Goal: Task Accomplishment & Management: Use online tool/utility

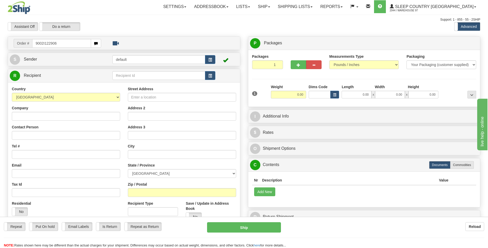
type input "9002I122906"
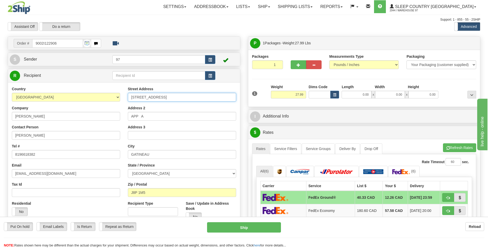
click at [131, 97] on input "540 RUE NOTRE DAME" at bounding box center [182, 97] width 108 height 9
type input "APP A-540 RUE NOTRE DAME"
drag, startPoint x: 144, startPoint y: 116, endPoint x: 126, endPoint y: 115, distance: 18.0
click at [126, 115] on div "Street Address APP A-540 RUE NOTRE DAME Address 2 APP A Address 3 City GATINEAU…" at bounding box center [182, 155] width 116 height 138
click at [269, 225] on button "Ship" at bounding box center [244, 227] width 74 height 10
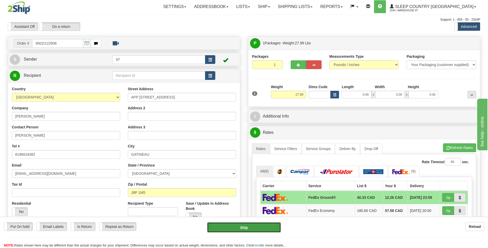
type input "92"
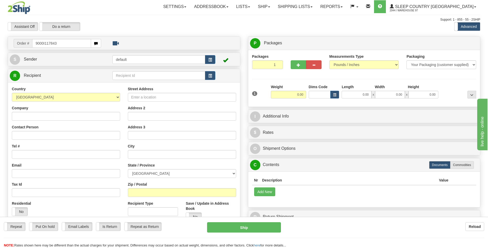
type input "9000I117843"
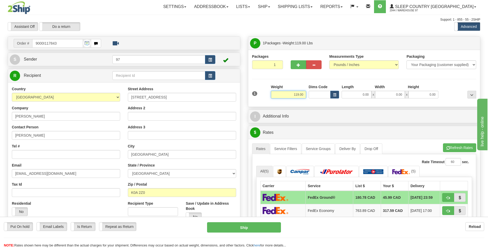
drag, startPoint x: 304, startPoint y: 93, endPoint x: 292, endPoint y: 94, distance: 12.1
click at [292, 94] on input "119.00" at bounding box center [288, 95] width 35 height 8
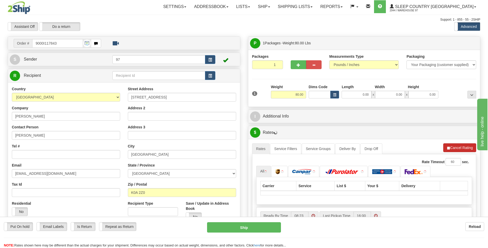
click at [466, 147] on li "Refresh Rates Cancel Rating" at bounding box center [459, 147] width 33 height 9
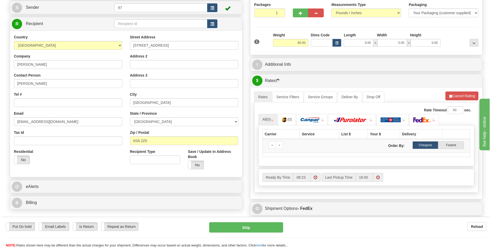
scroll to position [77, 0]
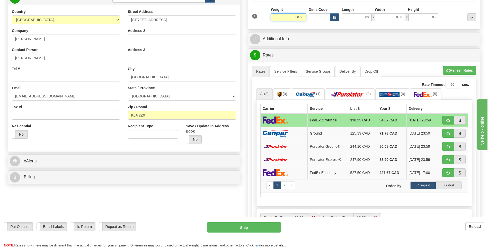
drag, startPoint x: 299, startPoint y: 17, endPoint x: 295, endPoint y: 17, distance: 4.4
click at [295, 17] on input "80.00" at bounding box center [288, 17] width 35 height 8
type input "70.00"
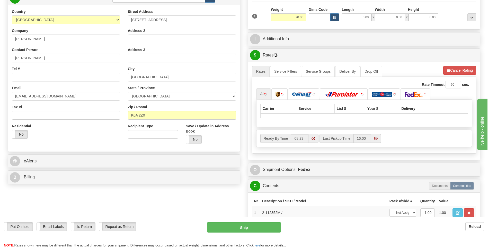
click at [458, 70] on li "Refresh Rates Cancel Rating" at bounding box center [459, 70] width 33 height 9
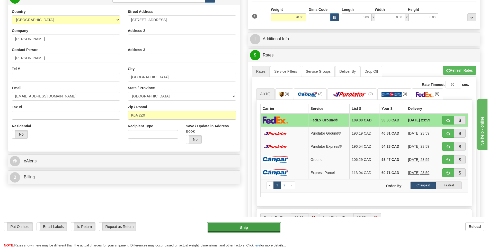
click at [273, 227] on button "Ship" at bounding box center [244, 227] width 74 height 10
type input "92"
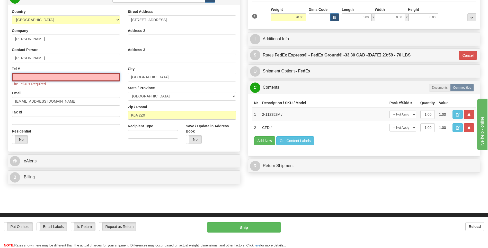
click at [28, 78] on input "Tel #" at bounding box center [66, 77] width 108 height 9
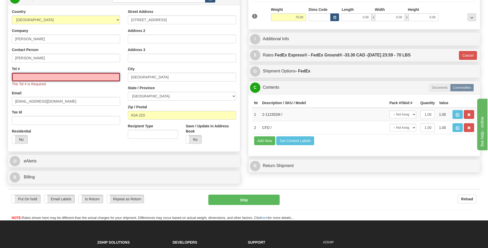
type input "6137491229"
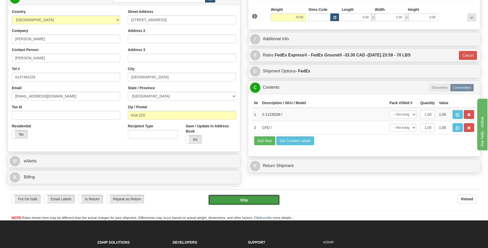
click at [267, 200] on button "Ship" at bounding box center [243, 199] width 71 height 10
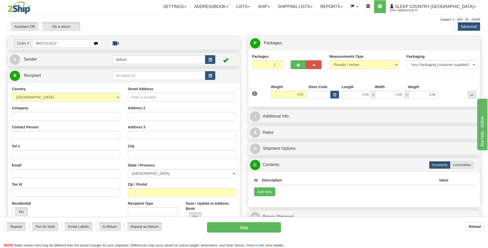
type input "9007I112012"
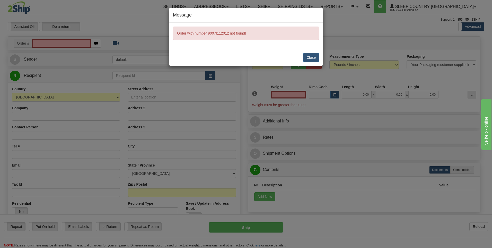
type input "0.00"
click at [312, 56] on button "Close" at bounding box center [311, 57] width 16 height 9
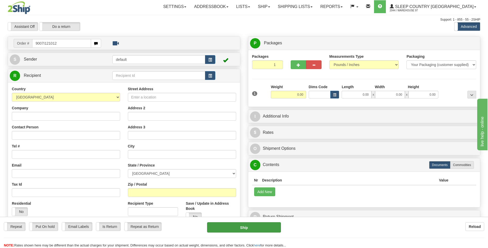
type input "9007I121012"
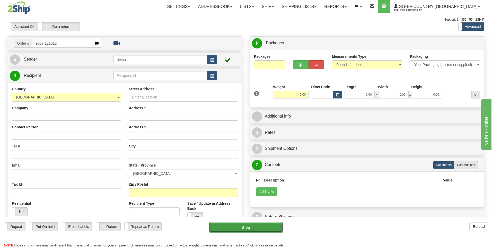
click at [278, 229] on body "Training Course Close Toggle navigation Settings Shipping Preferences New Recip…" at bounding box center [246, 124] width 492 height 248
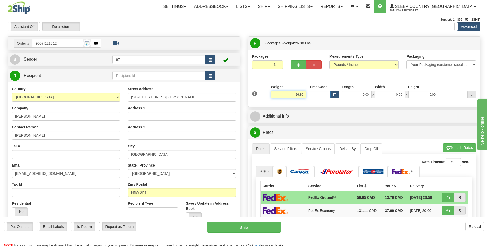
drag, startPoint x: 304, startPoint y: 95, endPoint x: 292, endPoint y: 93, distance: 13.0
click at [292, 93] on input "26.80" at bounding box center [288, 95] width 35 height 8
type input "5.00"
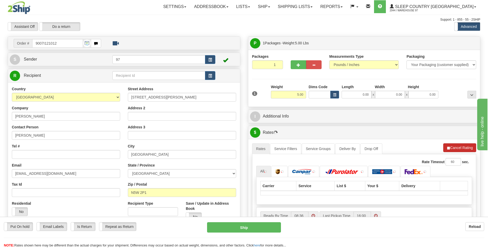
click at [465, 150] on li "Refresh Rates Cancel Rating" at bounding box center [459, 147] width 33 height 9
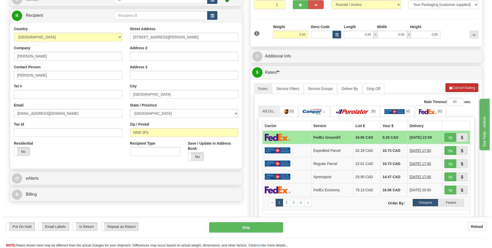
scroll to position [77, 0]
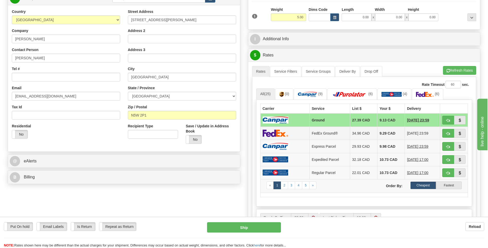
click at [377, 132] on td "9.29 CAD" at bounding box center [391, 132] width 28 height 13
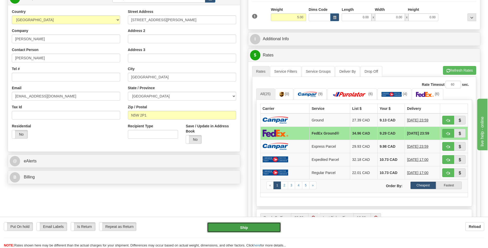
click at [275, 228] on button "Ship" at bounding box center [244, 227] width 74 height 10
type input "92"
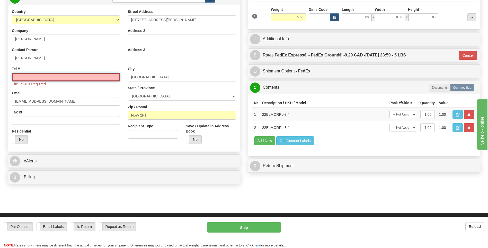
click at [41, 75] on input "Tel #" at bounding box center [66, 77] width 108 height 9
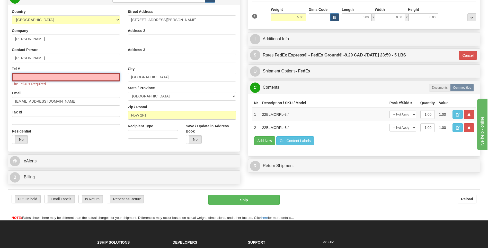
type input "6137491229"
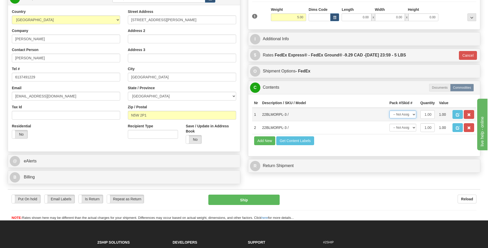
click at [414, 115] on select "-- Not Assigned -- Package 1" at bounding box center [403, 114] width 27 height 8
select select "0"
click at [390, 110] on select "-- Not Assigned -- Package 1" at bounding box center [403, 114] width 27 height 8
click at [416, 126] on select "-- Not Assigned -- Package 1" at bounding box center [403, 128] width 27 height 8
select select "0"
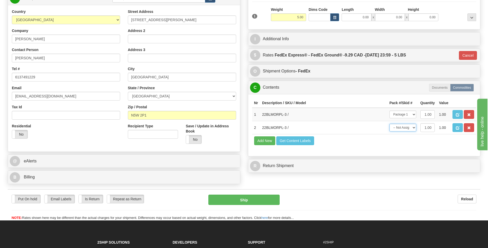
click at [390, 124] on select "-- Not Assigned -- Package 1" at bounding box center [403, 128] width 27 height 8
click at [269, 198] on button "Ship" at bounding box center [243, 199] width 71 height 10
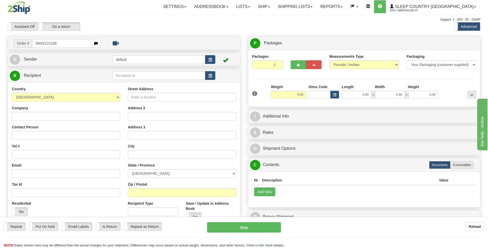
type input "9000I123168"
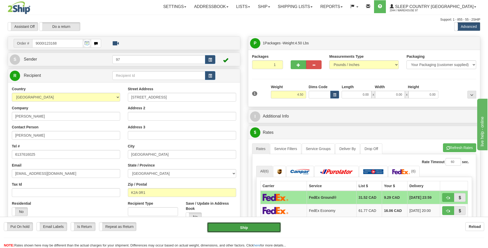
click at [267, 225] on button "Ship" at bounding box center [244, 227] width 74 height 10
type input "92"
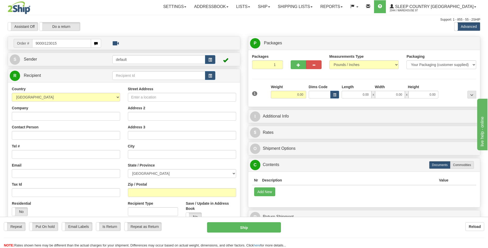
type input "9000I123015"
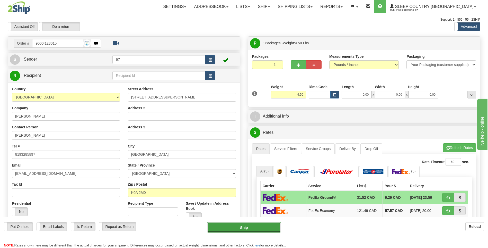
click at [262, 226] on button "Ship" at bounding box center [244, 227] width 74 height 10
type input "92"
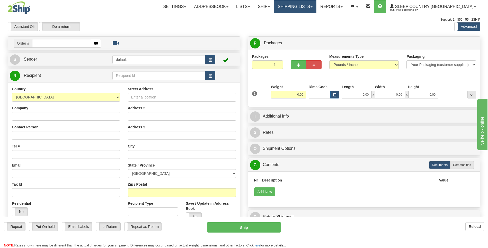
click at [317, 7] on link "Shipping lists" at bounding box center [295, 6] width 42 height 13
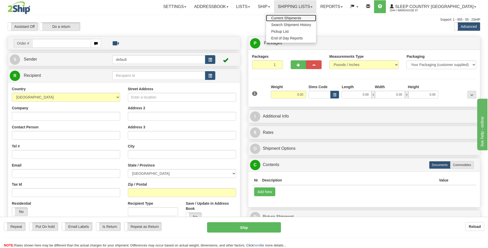
click at [301, 18] on span "Current Shipments" at bounding box center [286, 18] width 30 height 4
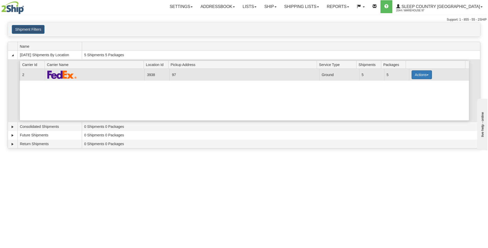
click at [414, 74] on button "Actions" at bounding box center [422, 74] width 21 height 9
click at [405, 92] on span "Close" at bounding box center [402, 91] width 12 height 4
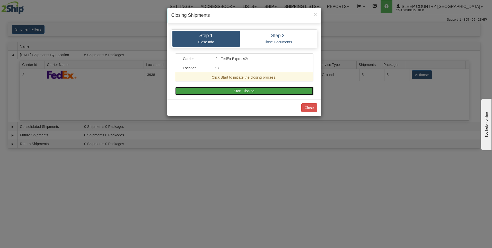
click at [267, 90] on button "Start Closing" at bounding box center [244, 90] width 138 height 9
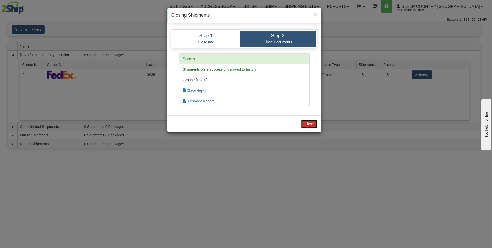
click at [306, 124] on button "Close" at bounding box center [309, 123] width 16 height 9
